Goal: Share content: Distribute website content to other platforms or users

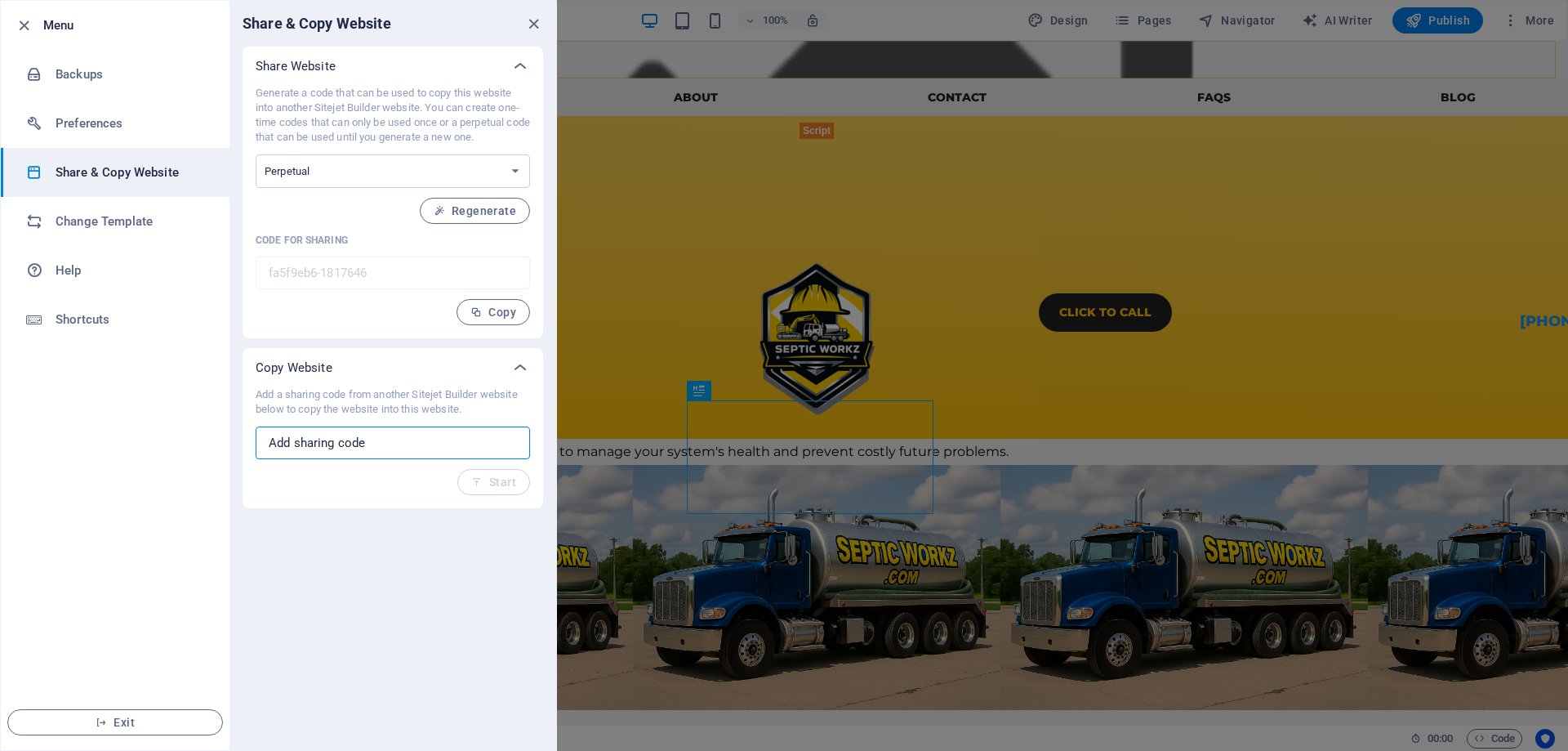
paste input "1b904b95-2075803"
type input "1b904b95-2075803"
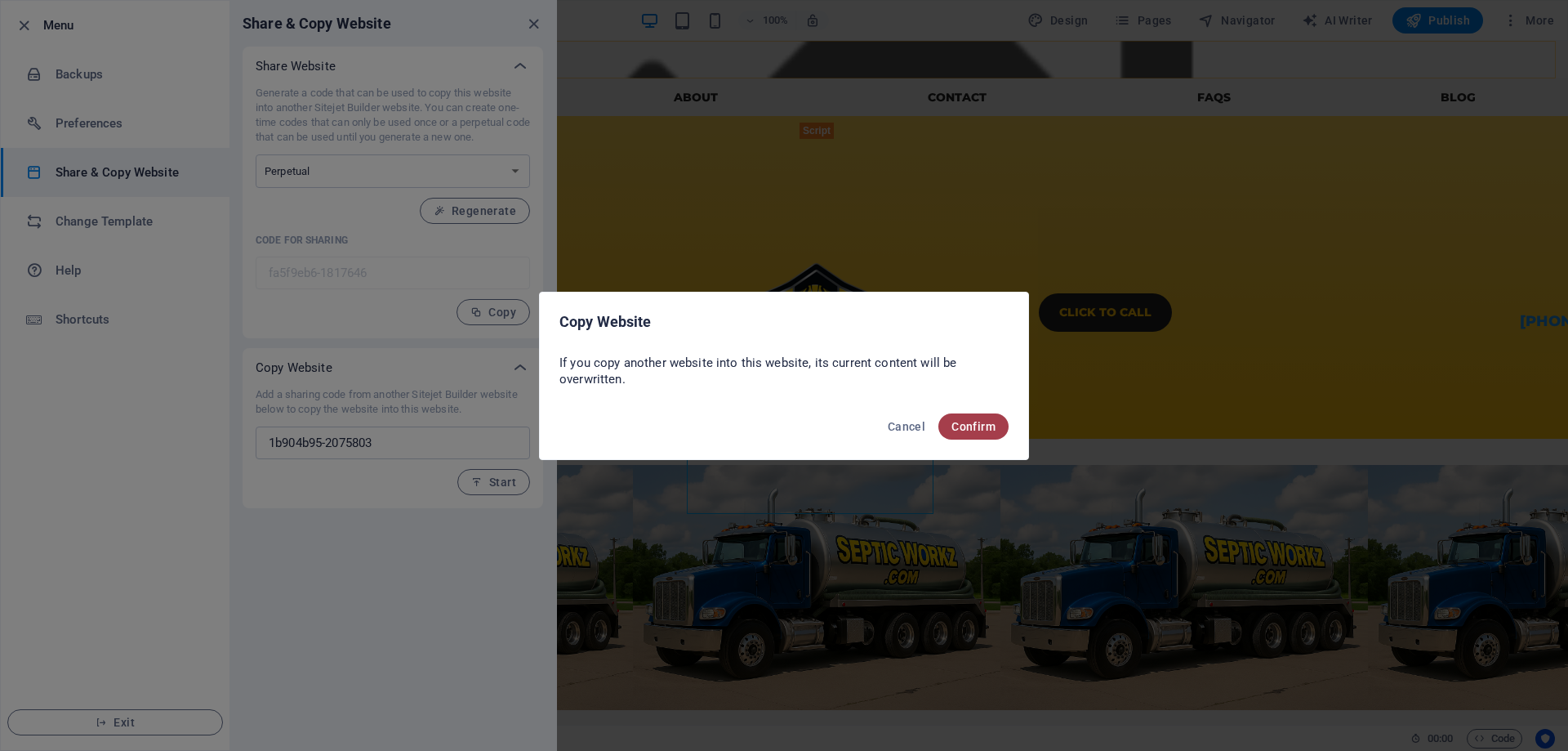
click at [985, 427] on span "Confirm" at bounding box center [974, 426] width 44 height 13
